Goal: Task Accomplishment & Management: Manage account settings

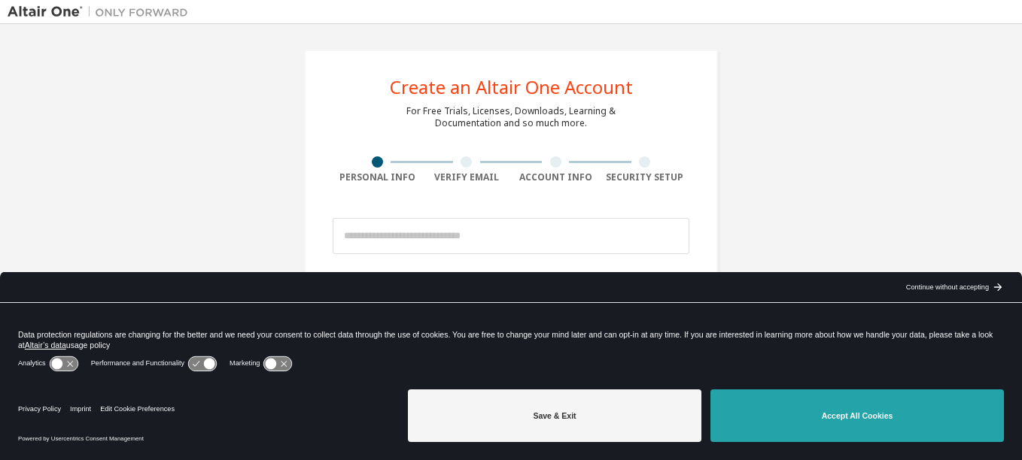
click at [746, 398] on button "Accept All Cookies" at bounding box center [856, 416] width 293 height 53
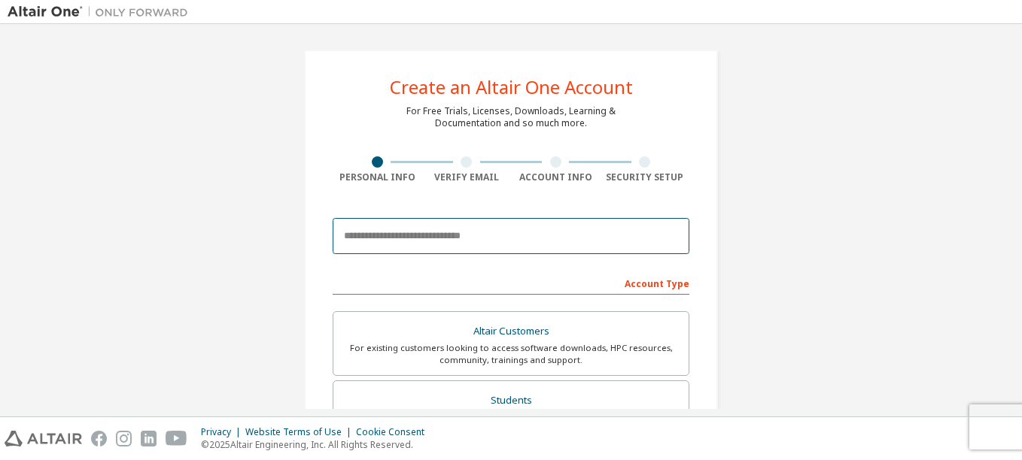
click at [570, 242] on input "email" at bounding box center [511, 236] width 357 height 36
type input "**********"
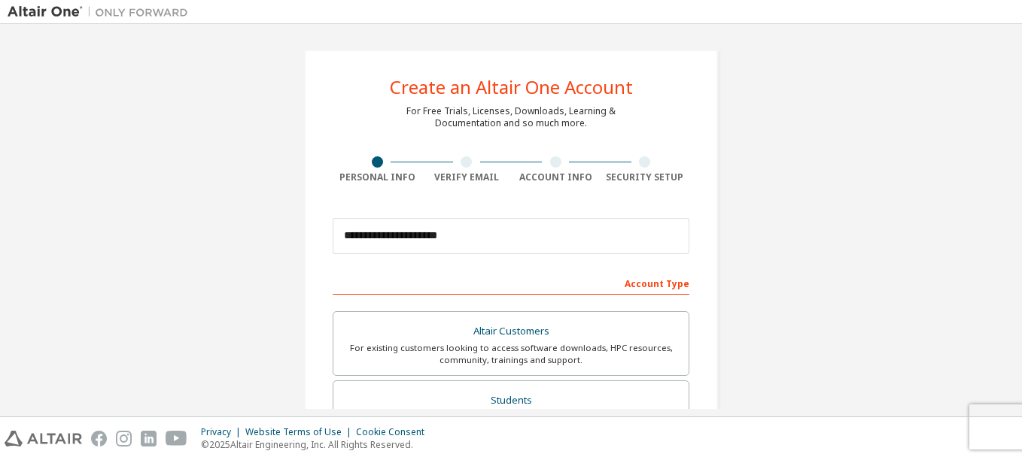
type input "**********"
type input "*****"
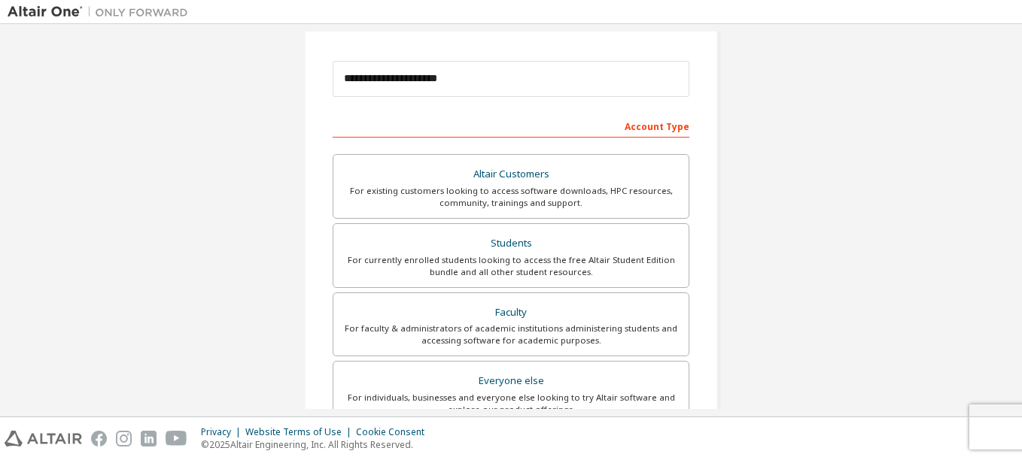
scroll to position [175, 0]
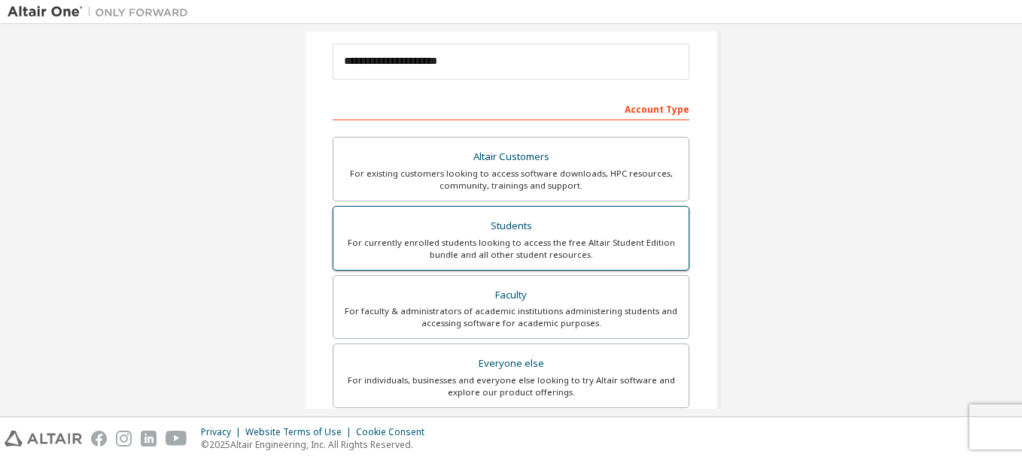
click at [570, 241] on div "For currently enrolled students looking to access the free Altair Student Editi…" at bounding box center [510, 249] width 337 height 24
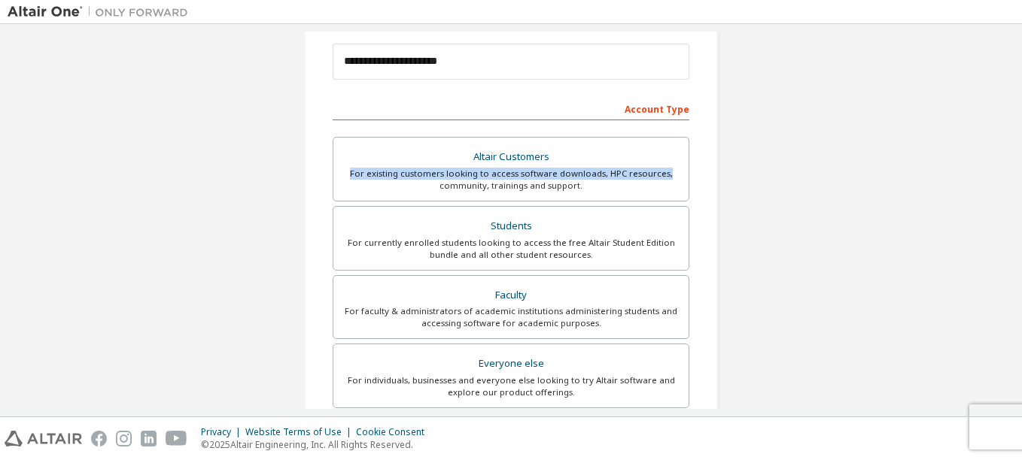
drag, startPoint x: 1014, startPoint y: 156, endPoint x: 1013, endPoint y: 177, distance: 21.1
click at [1013, 177] on div "**********" at bounding box center [511, 220] width 1022 height 393
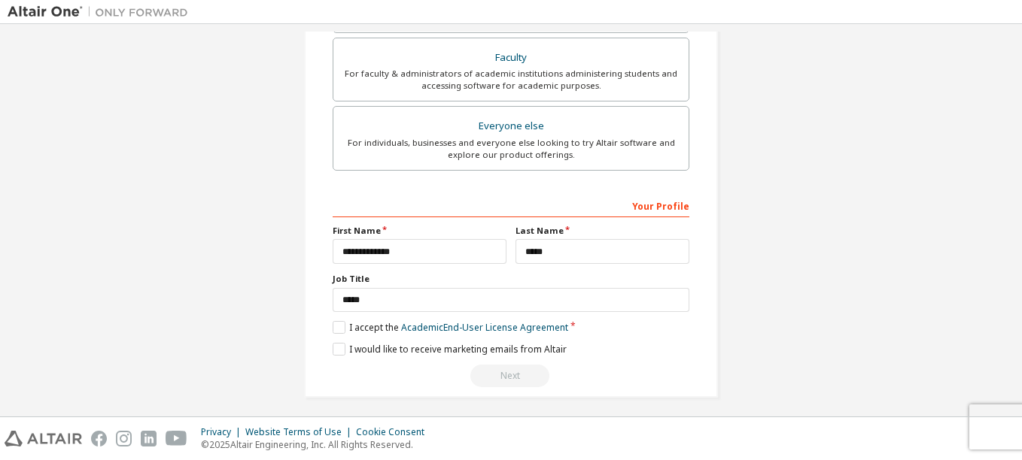
scroll to position [419, 0]
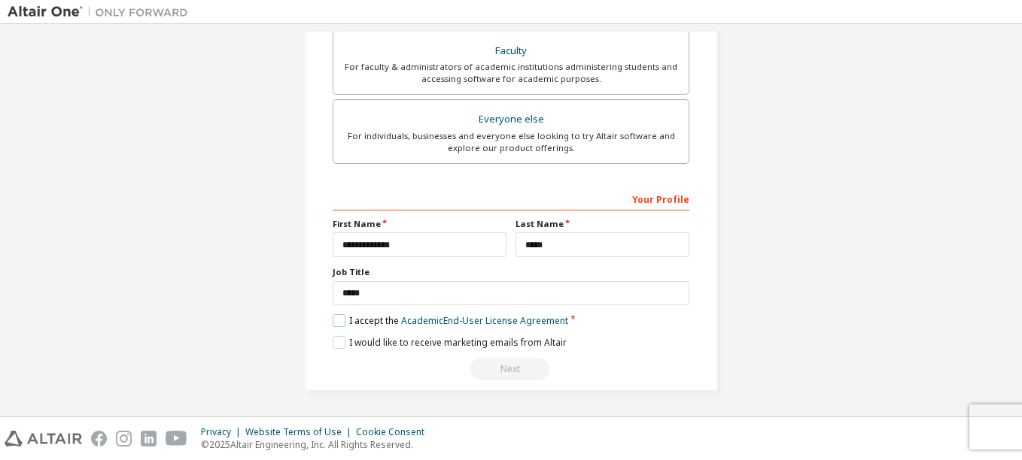
click at [337, 321] on label "I accept the Academic End-User License Agreement" at bounding box center [450, 320] width 235 height 13
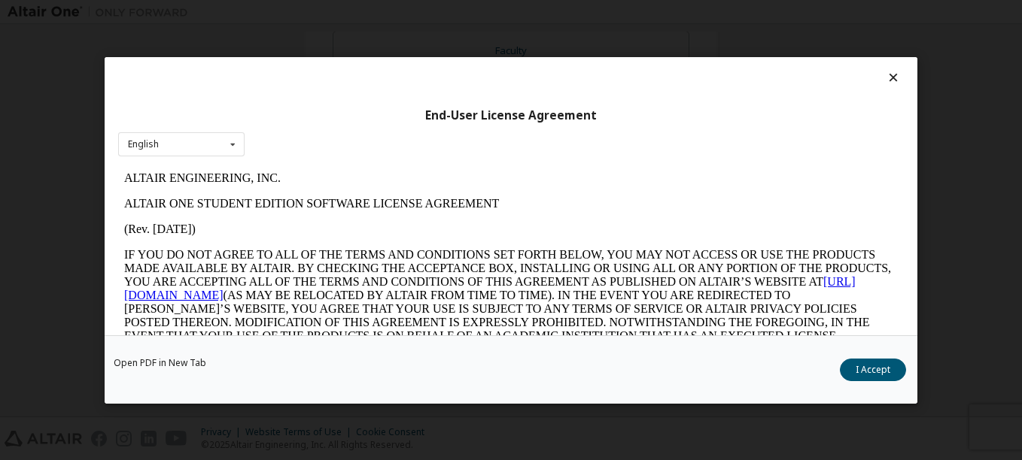
scroll to position [0, 0]
click at [858, 361] on button "I Accept" at bounding box center [873, 369] width 66 height 23
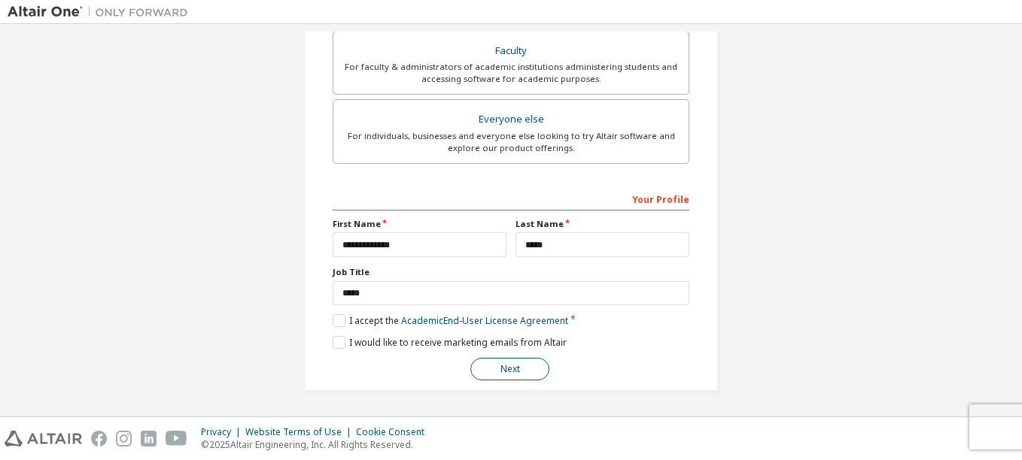
click at [494, 369] on button "Next" at bounding box center [509, 369] width 79 height 23
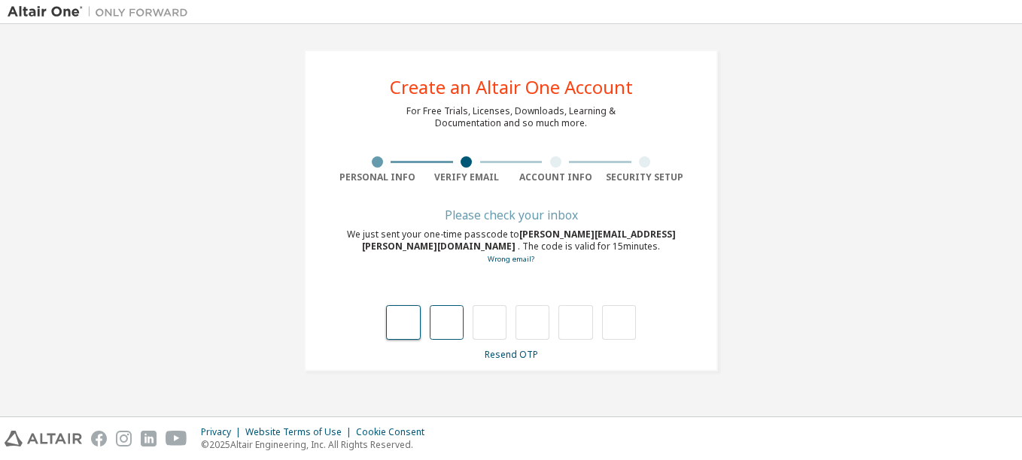
type input "*"
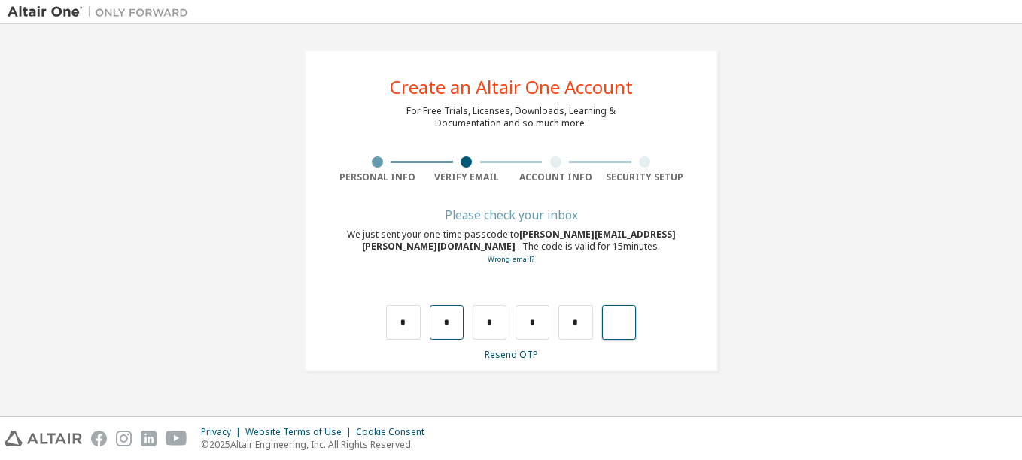
type input "*"
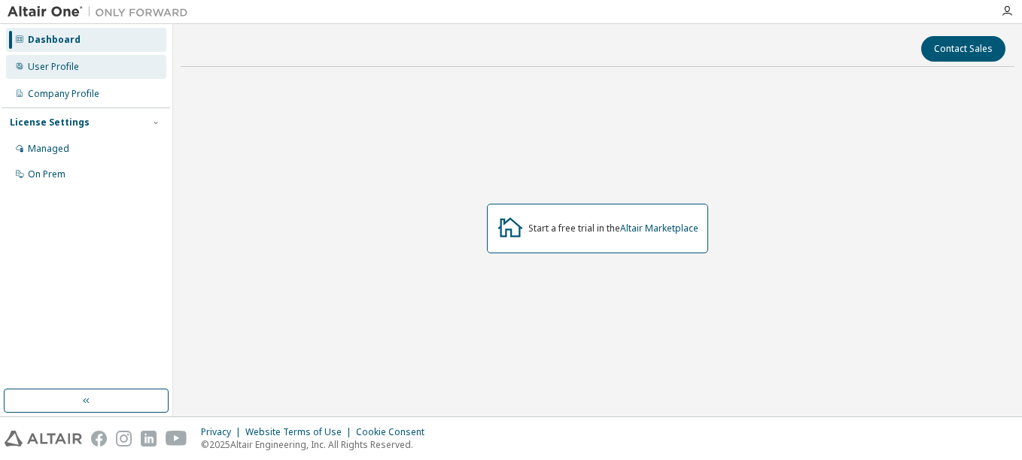
click at [102, 70] on div "User Profile" at bounding box center [86, 67] width 160 height 24
click at [1007, 15] on icon "button" at bounding box center [1007, 11] width 12 height 12
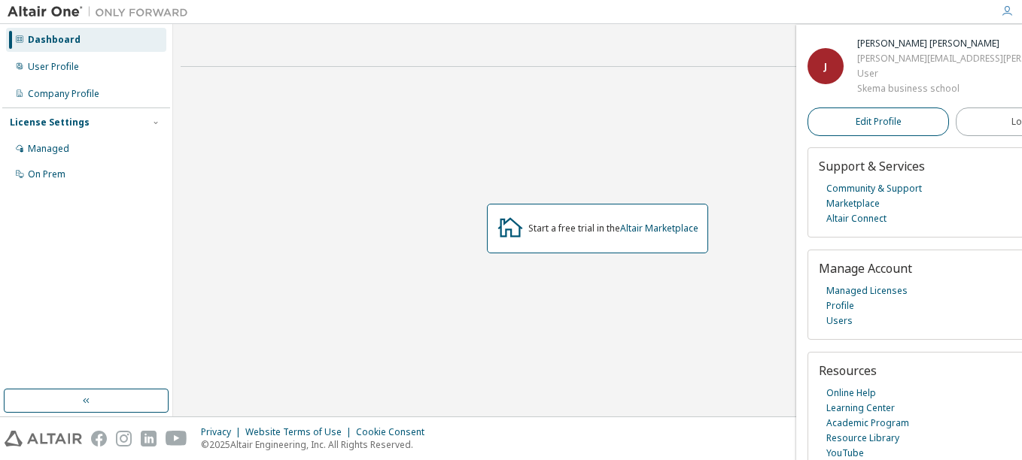
click at [867, 116] on span "Edit Profile" at bounding box center [878, 122] width 46 height 12
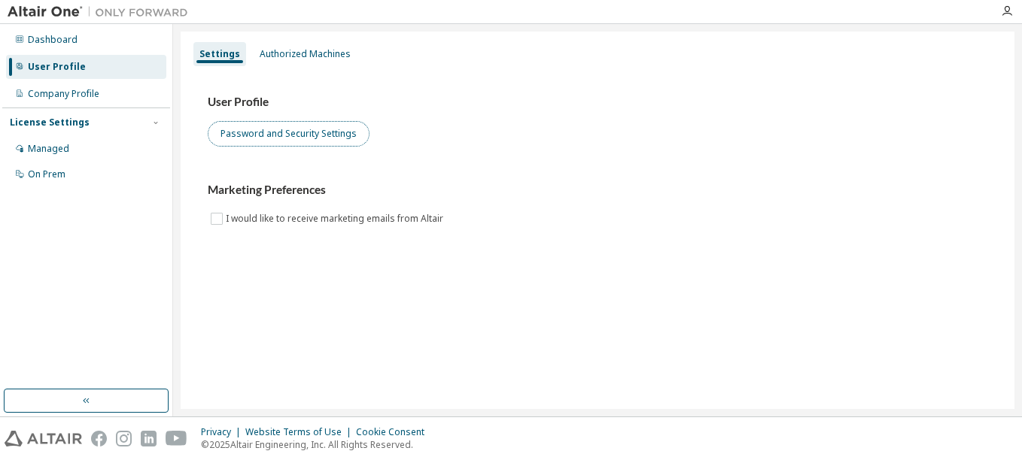
click at [249, 141] on button "Password and Security Settings" at bounding box center [289, 134] width 162 height 26
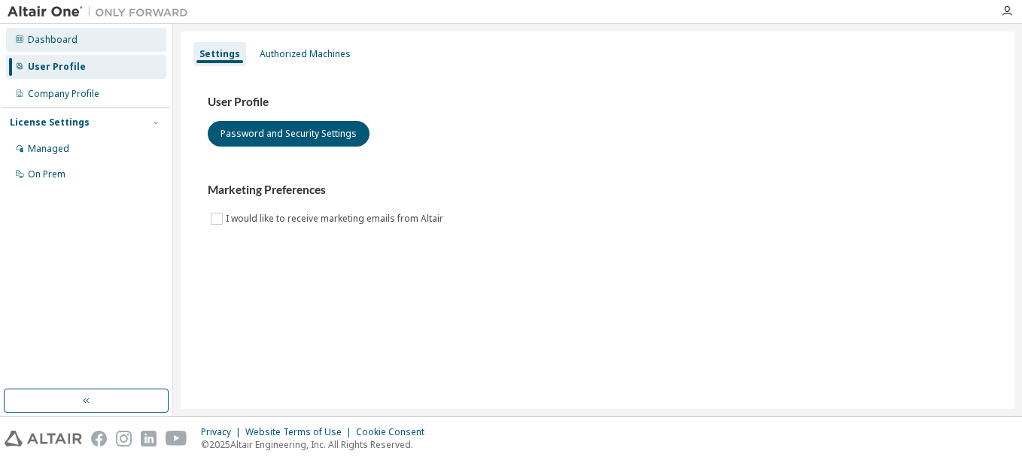
click at [38, 38] on div "Dashboard" at bounding box center [53, 40] width 50 height 12
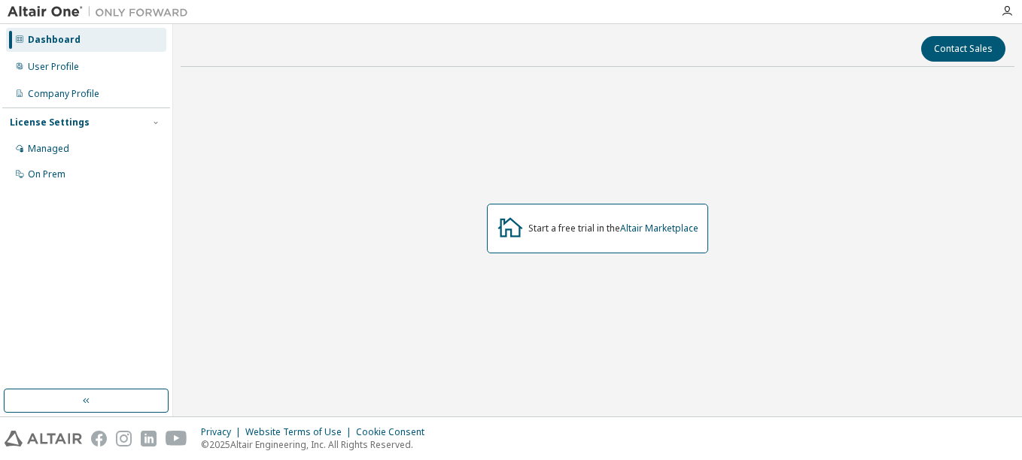
click at [26, 15] on img at bounding box center [102, 12] width 188 height 15
click at [74, 400] on button "button" at bounding box center [86, 401] width 165 height 24
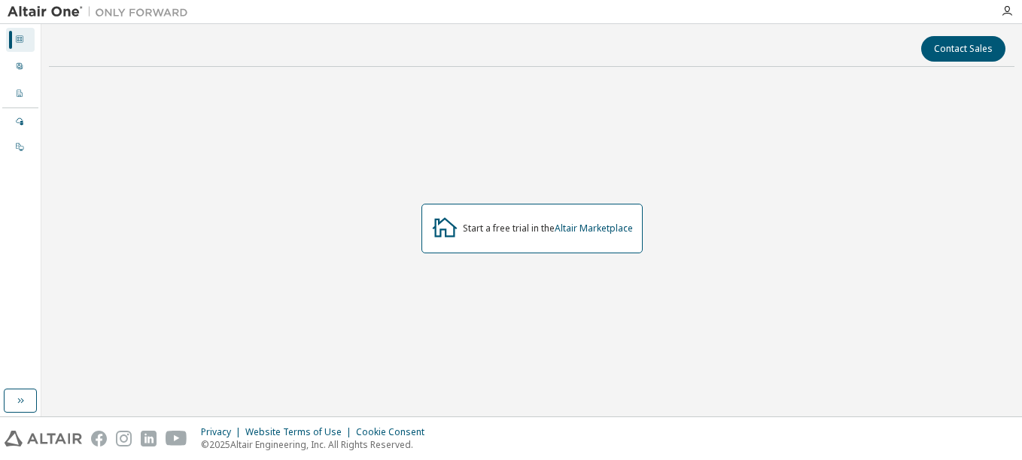
click at [591, 236] on div "Start a free trial in the Altair Marketplace" at bounding box center [531, 229] width 221 height 50
click at [472, 234] on div "Start a free trial in the Altair Marketplace" at bounding box center [548, 229] width 170 height 12
click at [450, 229] on icon at bounding box center [444, 227] width 27 height 27
click at [606, 229] on link "Altair Marketplace" at bounding box center [593, 228] width 78 height 13
